Goal: Task Accomplishment & Management: Manage account settings

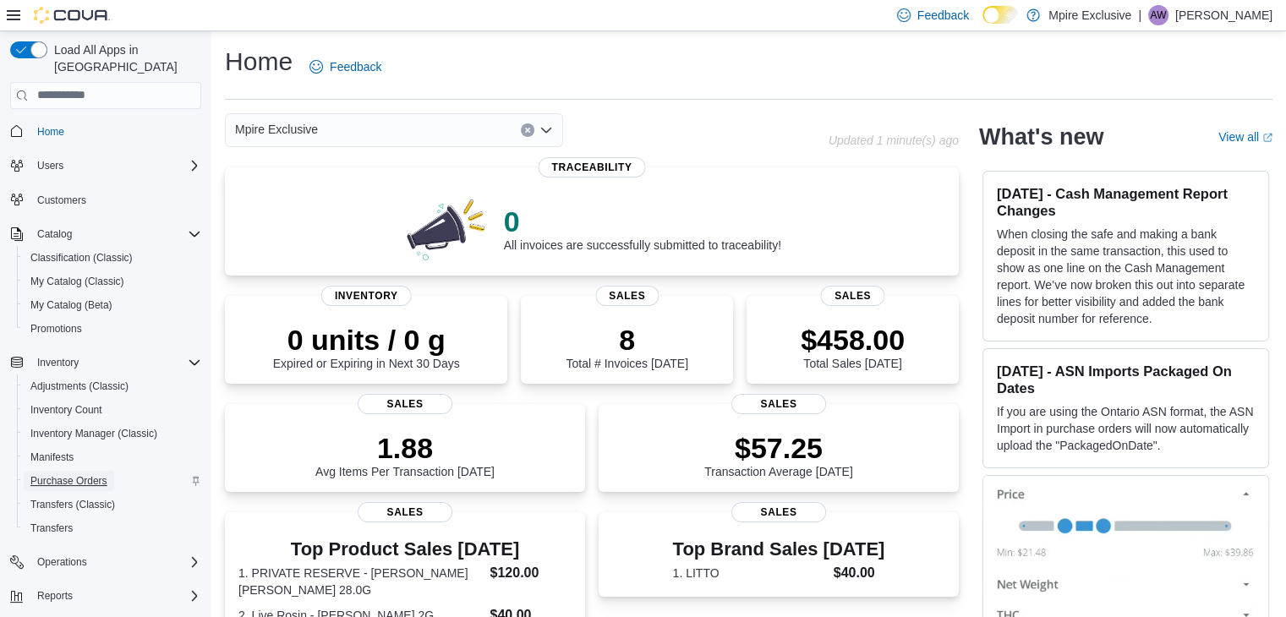
click at [74, 474] on span "Purchase Orders" at bounding box center [68, 481] width 77 height 14
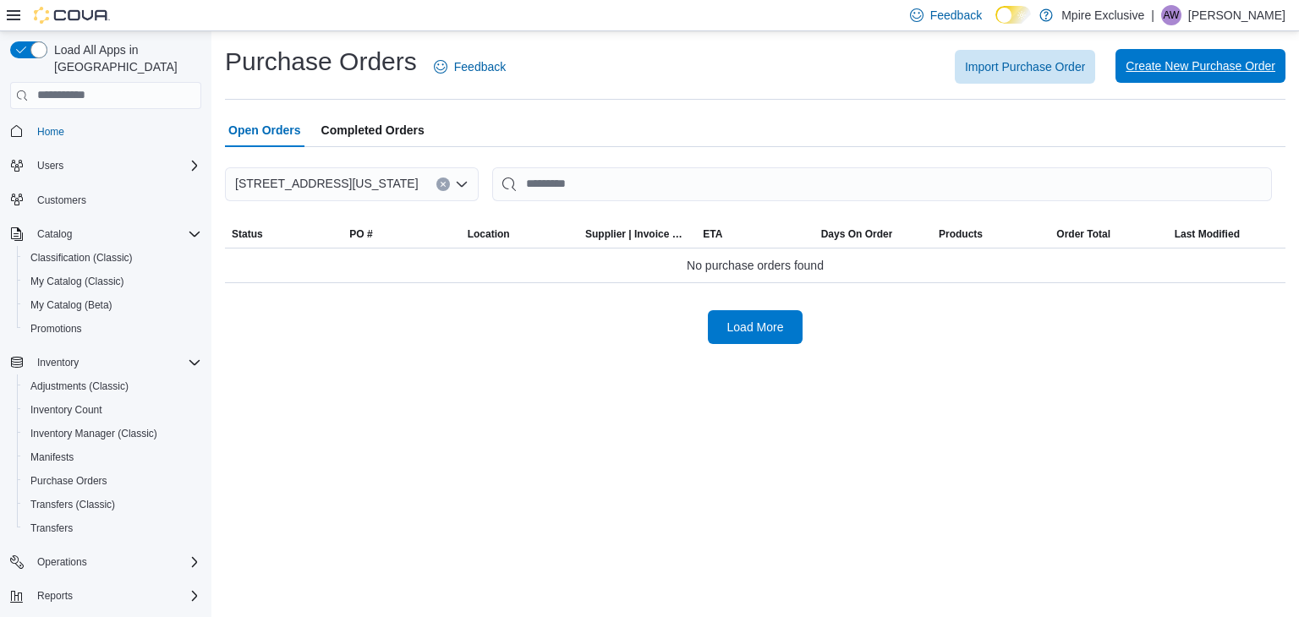
click at [1173, 54] on span "Create New Purchase Order" at bounding box center [1200, 66] width 150 height 34
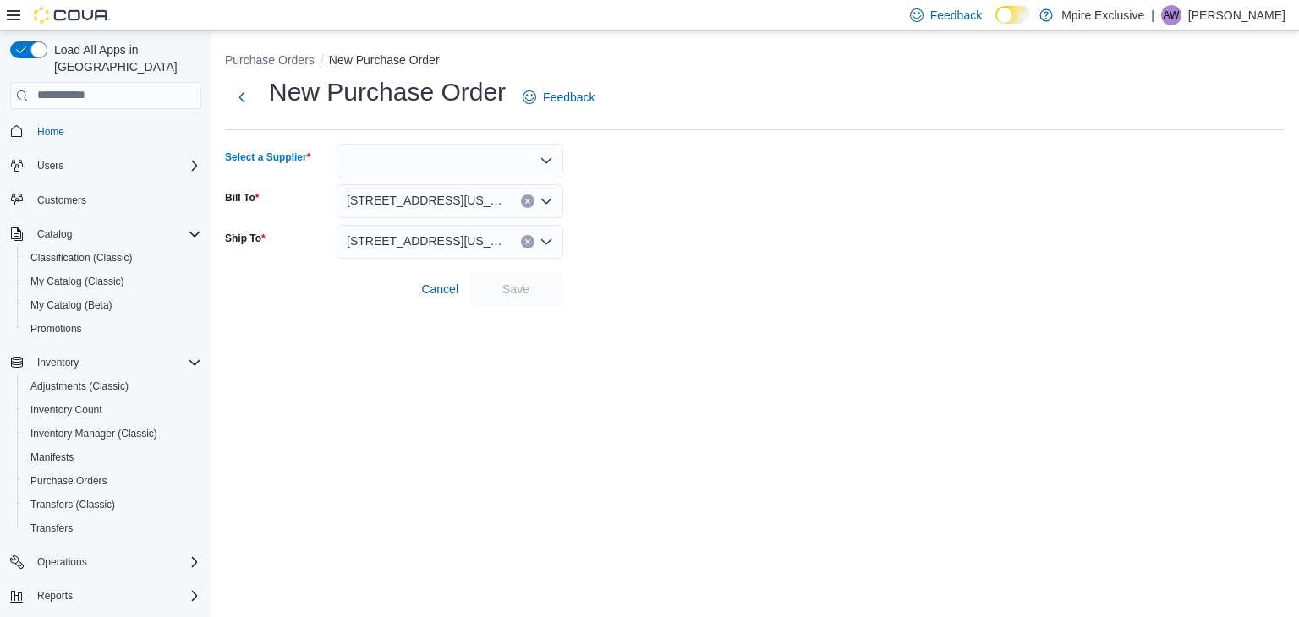
click at [473, 167] on div at bounding box center [449, 161] width 227 height 34
type input "*****"
click at [460, 189] on span "MPIRE" at bounding box center [460, 188] width 186 height 17
click at [523, 288] on span "Save" at bounding box center [515, 288] width 27 height 17
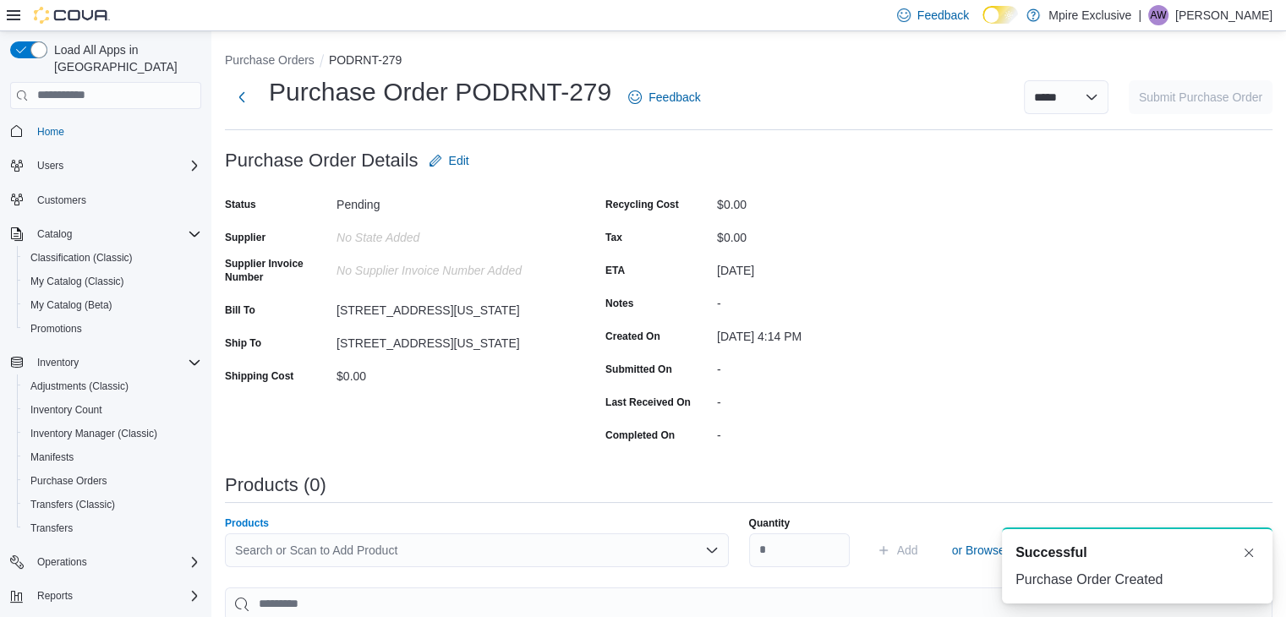
click at [374, 545] on div "Search or Scan to Add Product" at bounding box center [477, 550] width 504 height 34
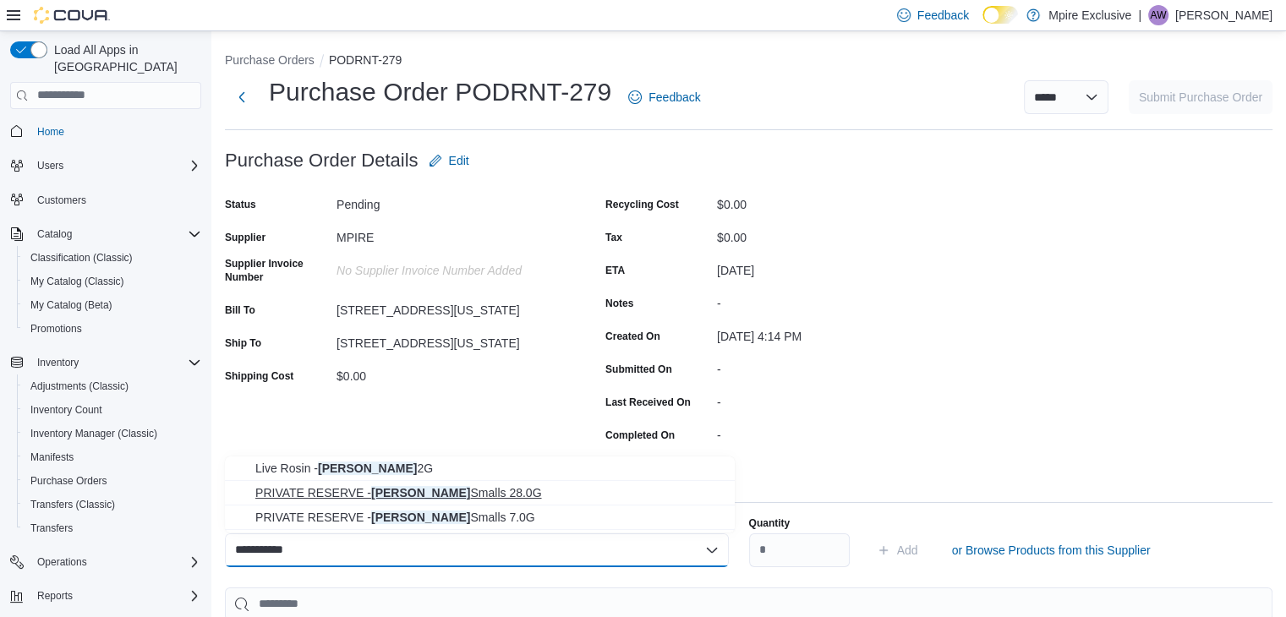
type input "**********"
click at [466, 490] on span "PRIVATE RESERVE - [PERSON_NAME] [PERSON_NAME] 28.0G" at bounding box center [489, 492] width 469 height 17
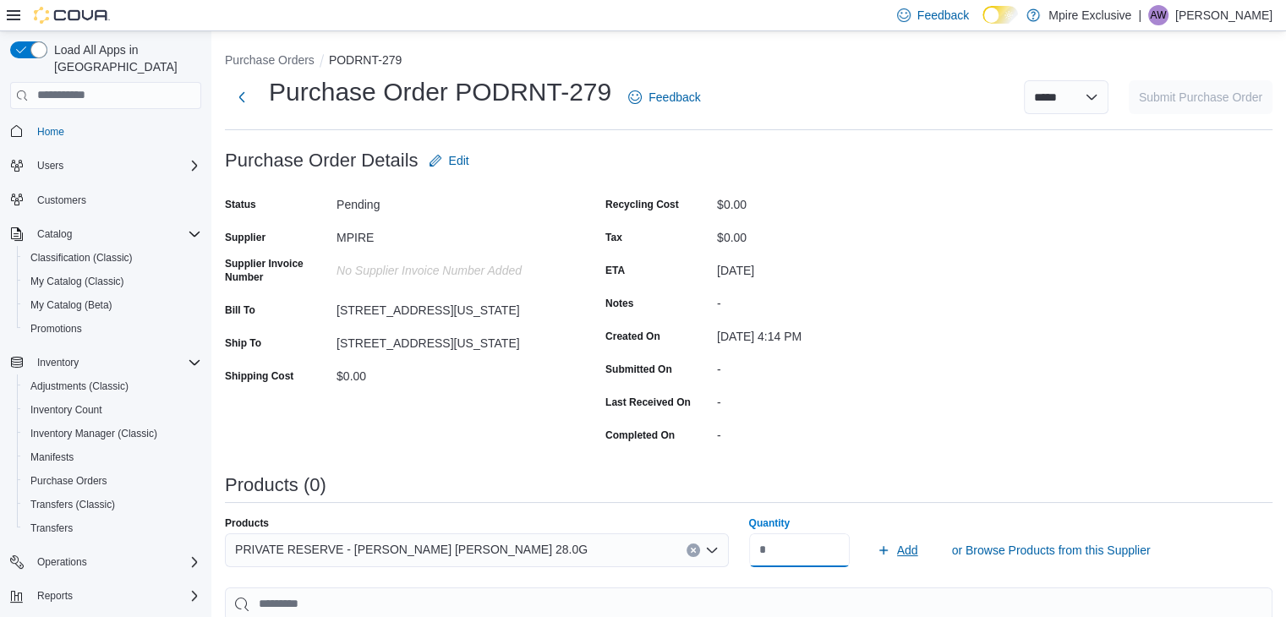
type input "*"
click at [890, 549] on icon "submit" at bounding box center [884, 551] width 14 height 14
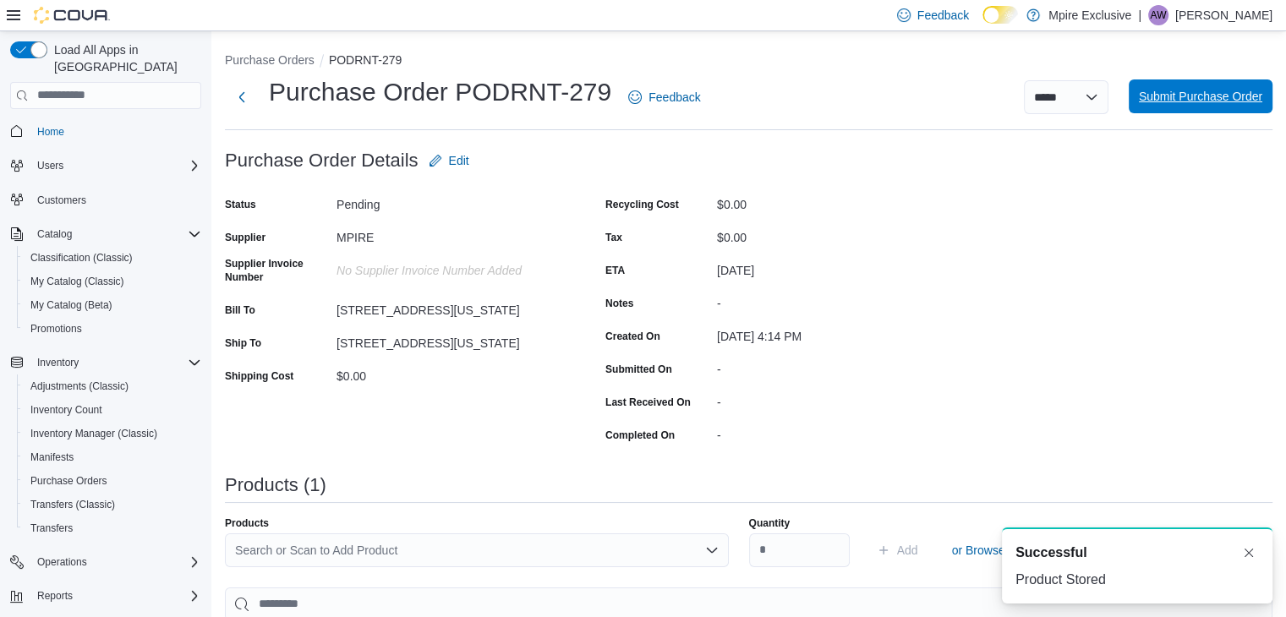
click at [1221, 92] on span "Submit Purchase Order" at bounding box center [1200, 96] width 123 height 17
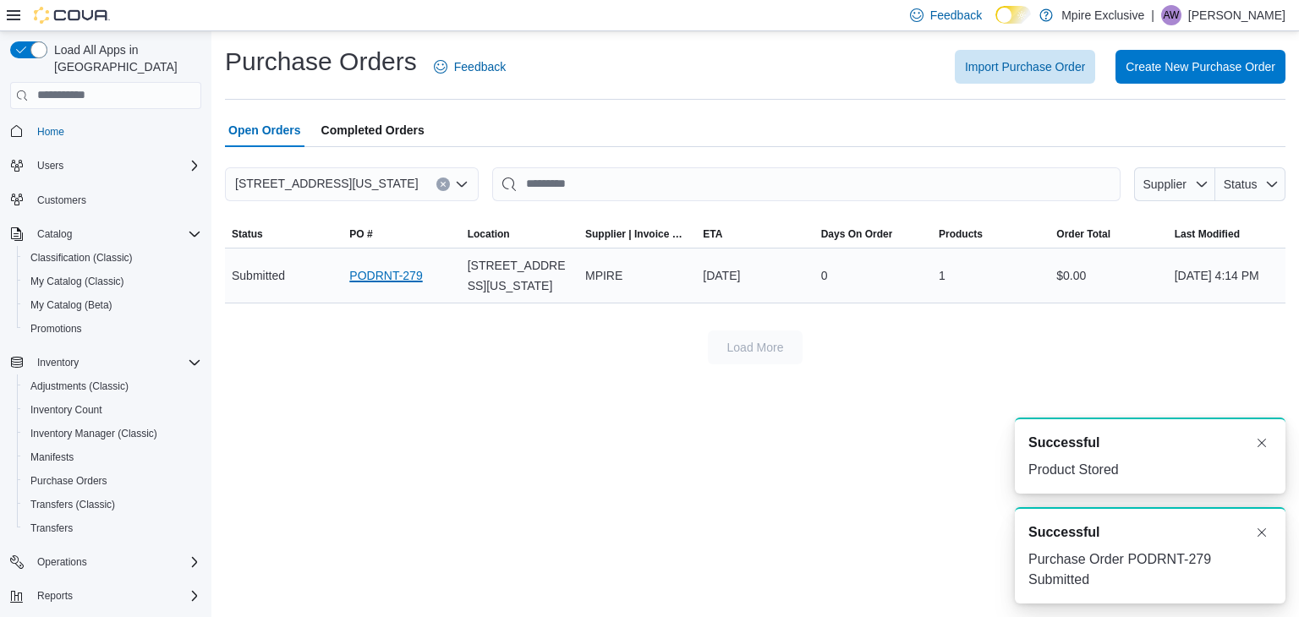
click at [379, 271] on link "PODRNT-279" at bounding box center [385, 275] width 73 height 20
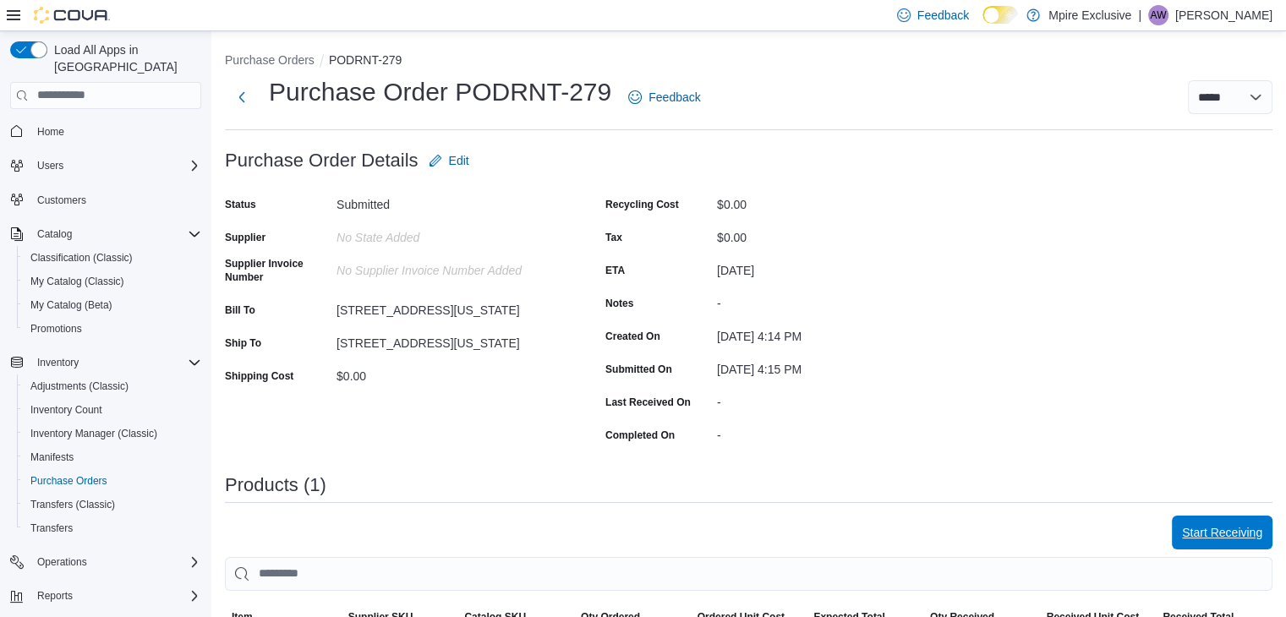
click at [1211, 525] on span "Start Receiving" at bounding box center [1222, 532] width 80 height 17
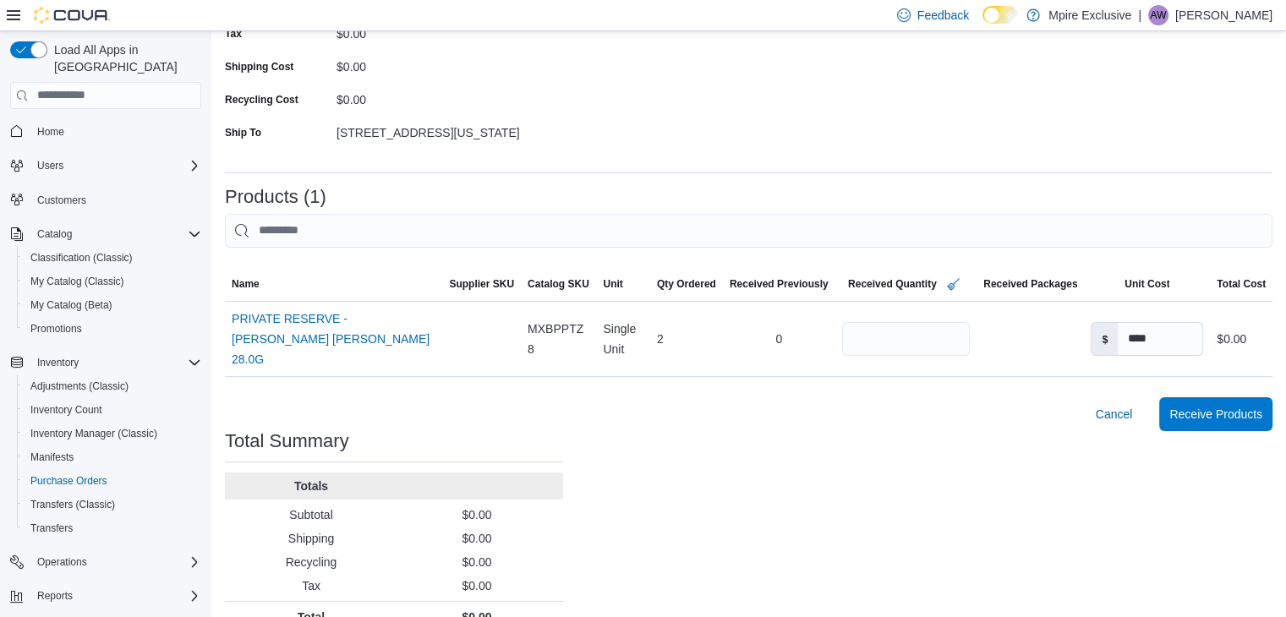
scroll to position [244, 0]
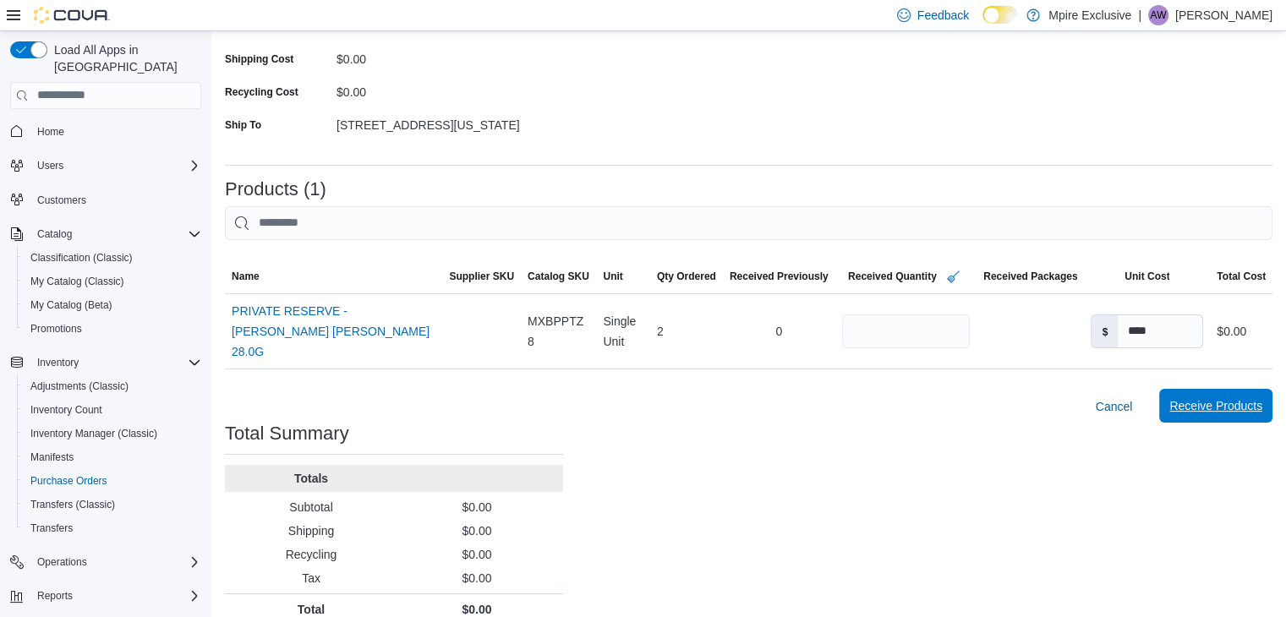
click at [1200, 395] on span "Receive Products" at bounding box center [1215, 406] width 93 height 34
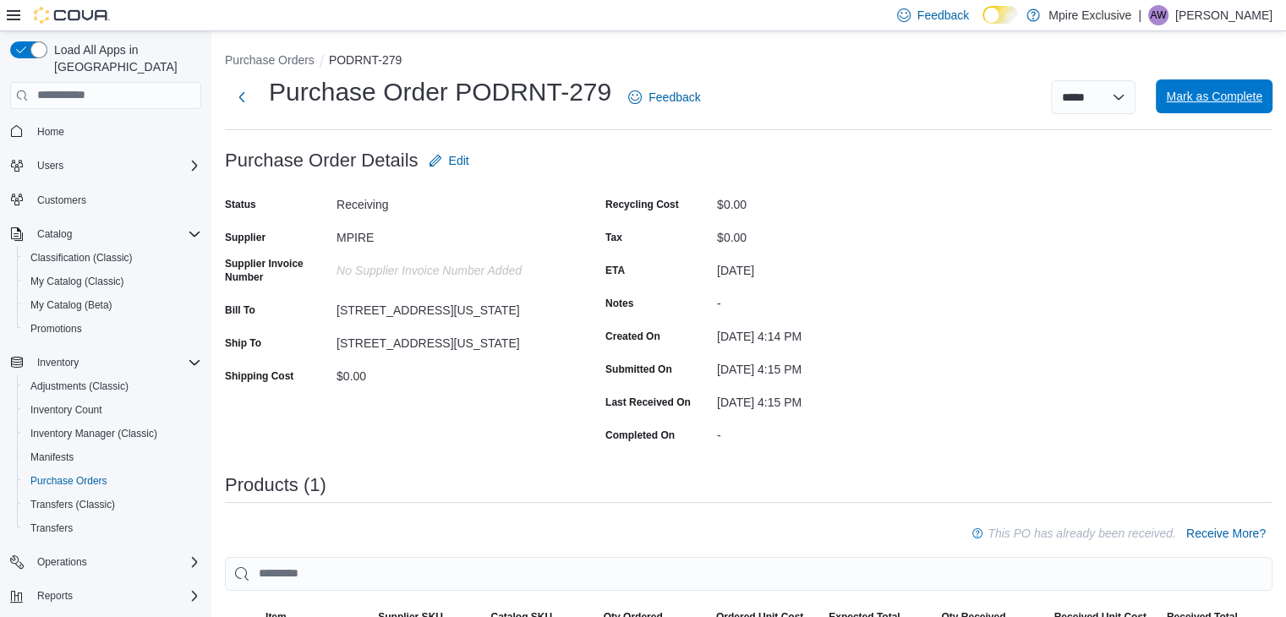
click at [1208, 99] on span "Mark as Complete" at bounding box center [1214, 96] width 96 height 17
